Goal: Find specific page/section: Find specific page/section

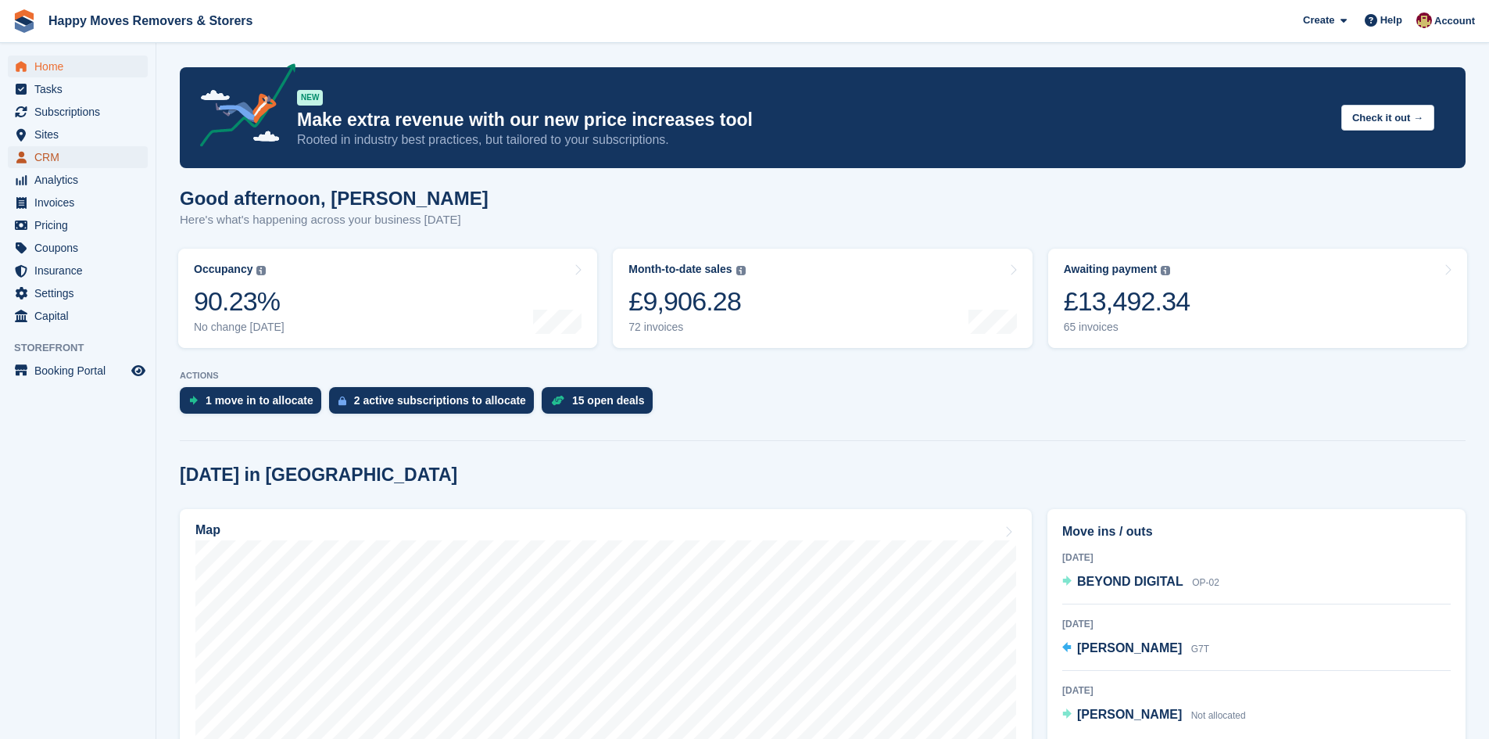
click at [66, 153] on span "CRM" at bounding box center [81, 157] width 94 height 22
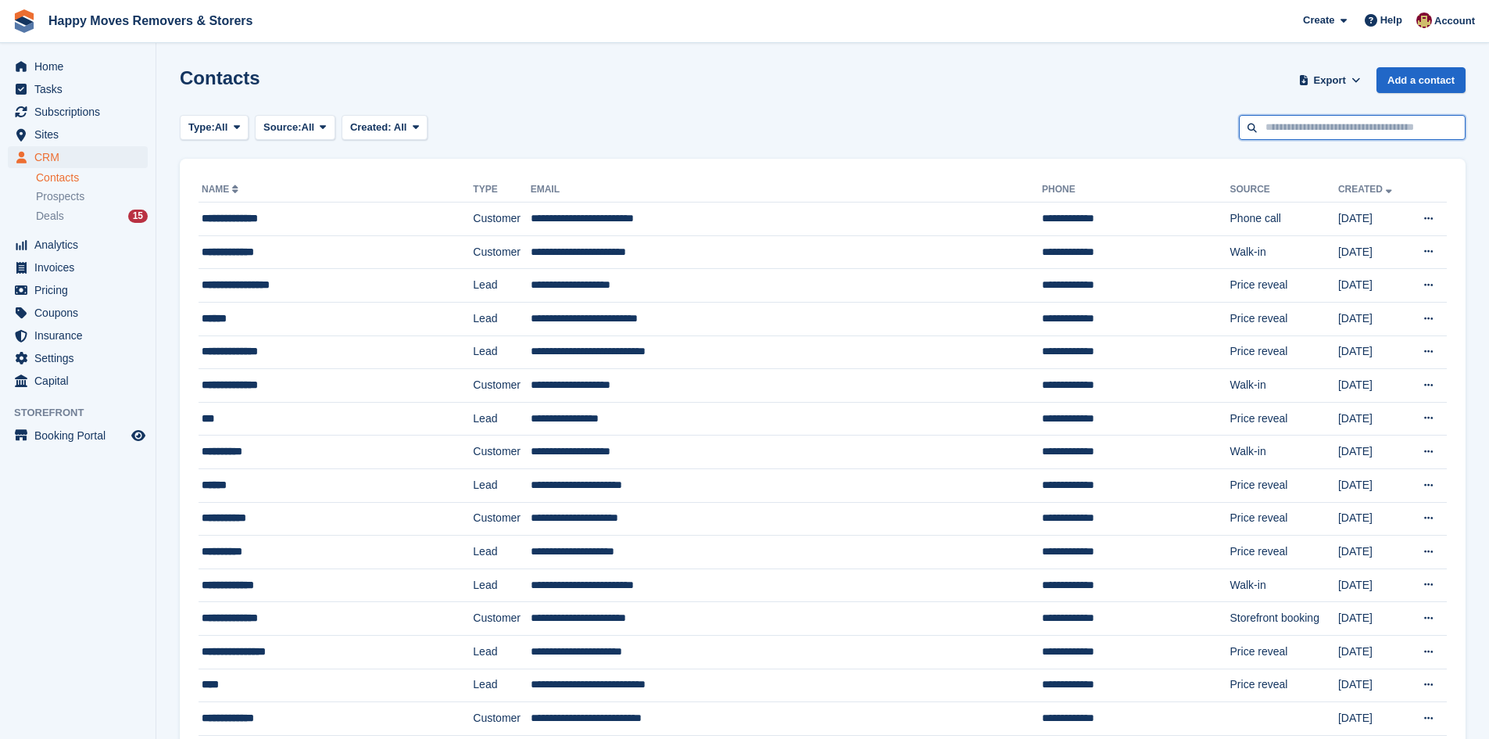
click at [1337, 134] on input "text" at bounding box center [1352, 128] width 227 height 26
type input "*****"
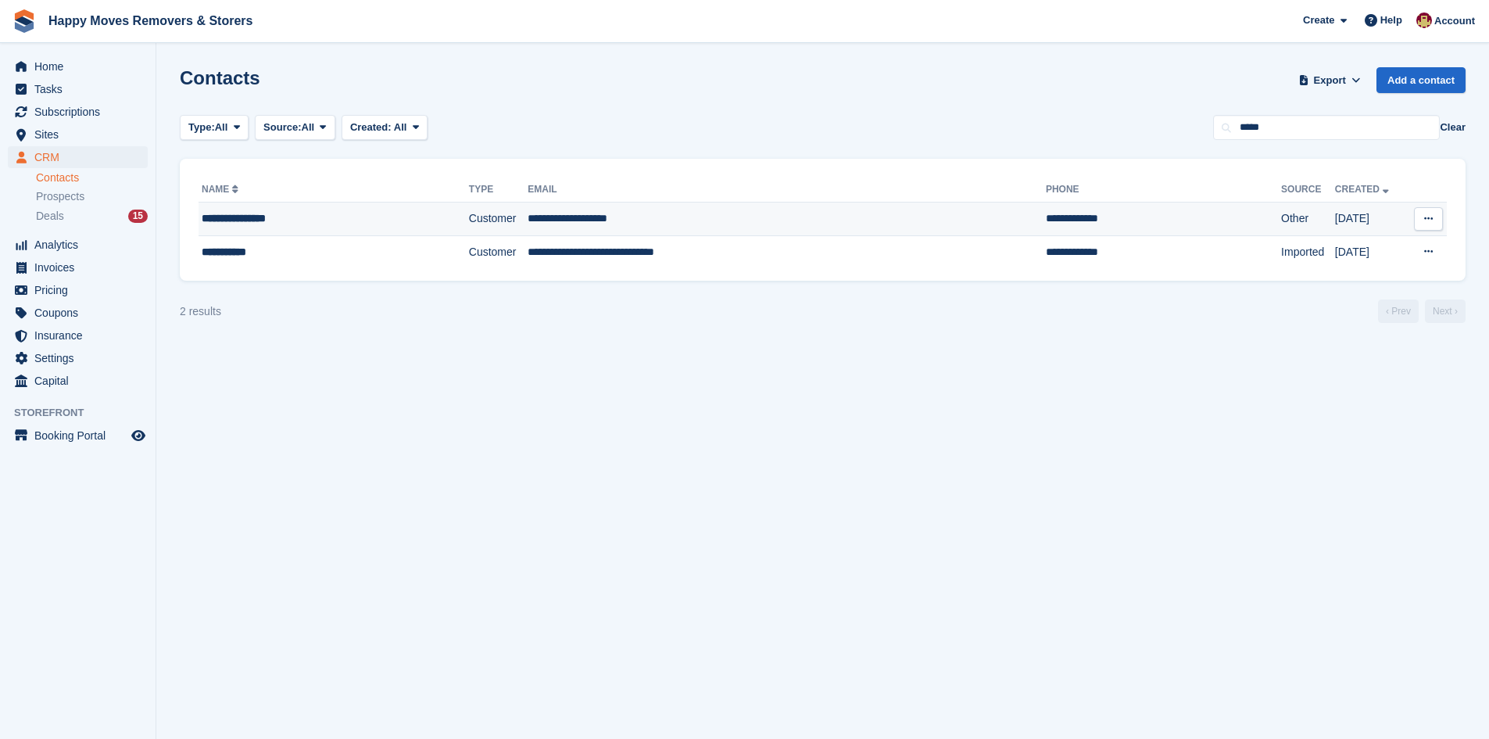
click at [860, 205] on td "**********" at bounding box center [787, 219] width 518 height 34
